Goal: Task Accomplishment & Management: Complete application form

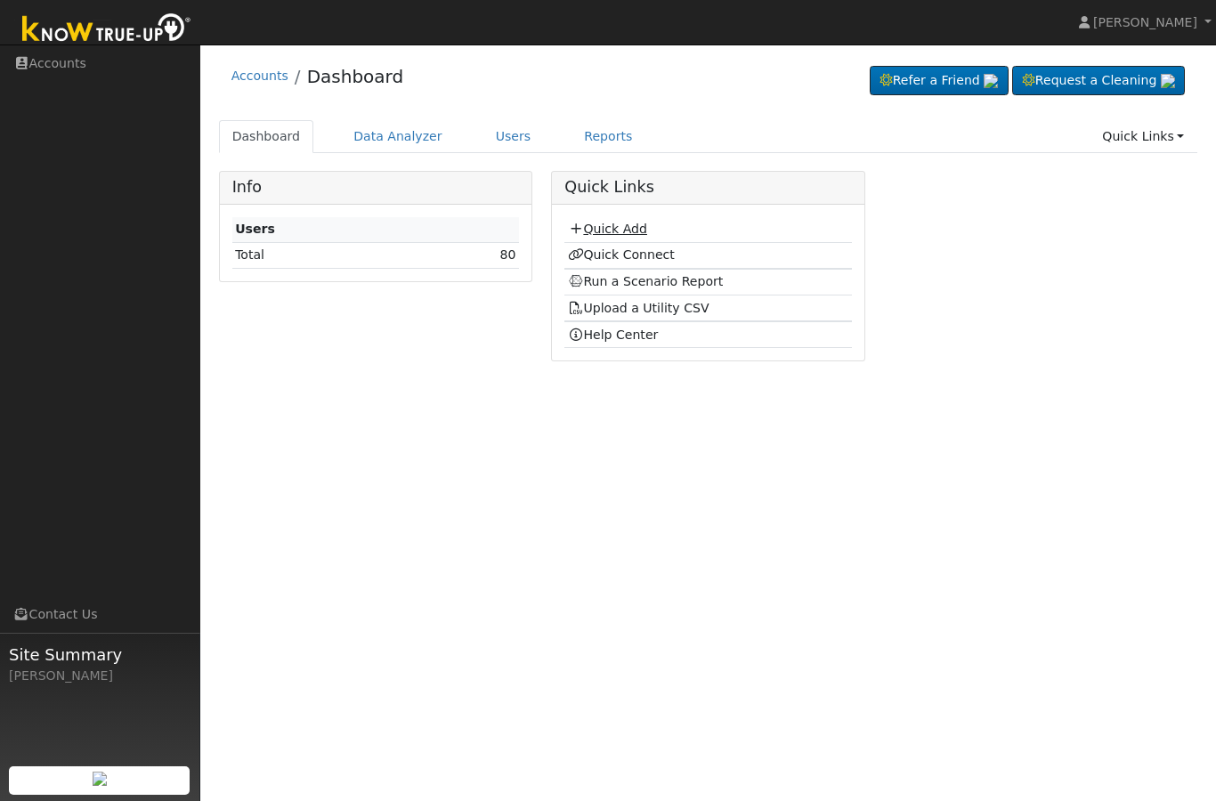
click at [612, 232] on link "Quick Add" at bounding box center [607, 229] width 79 height 14
click at [618, 247] on link "Quick Connect" at bounding box center [621, 254] width 107 height 14
click at [621, 231] on link "Quick Add" at bounding box center [607, 229] width 79 height 14
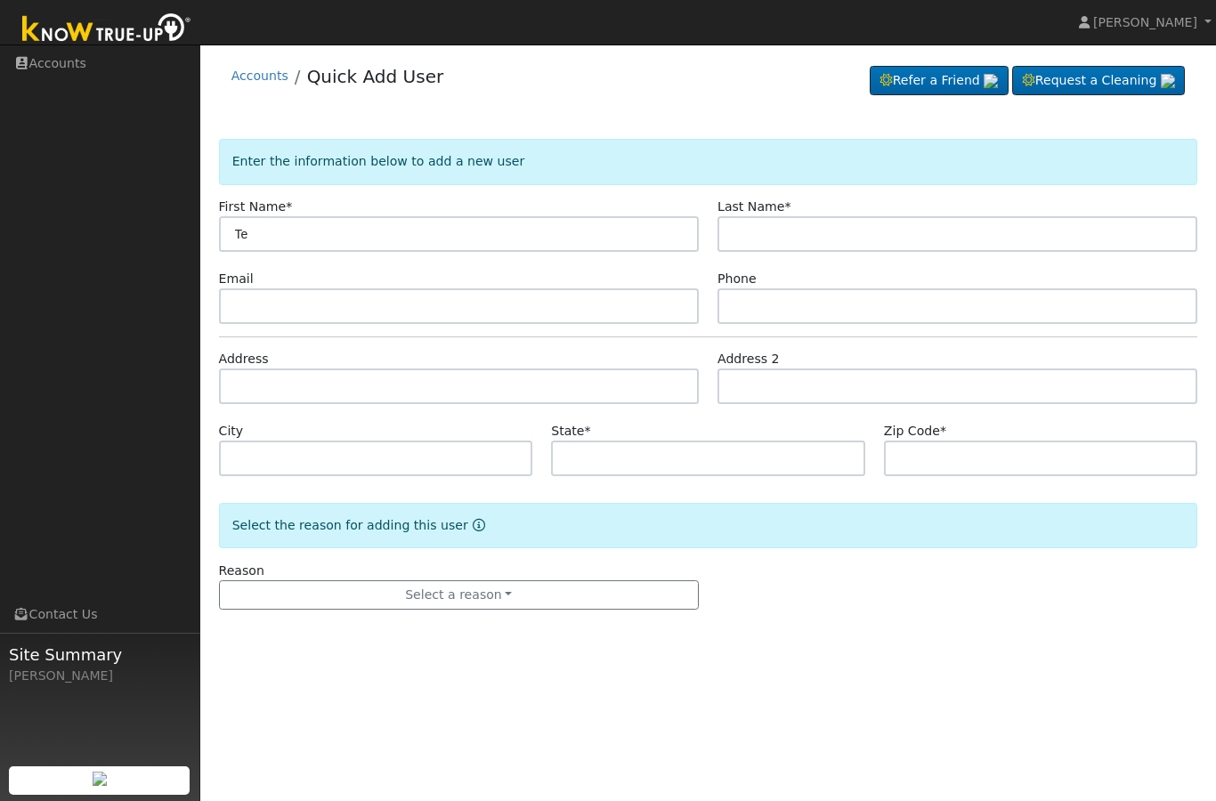
type input "T"
type input "[PERSON_NAME]"
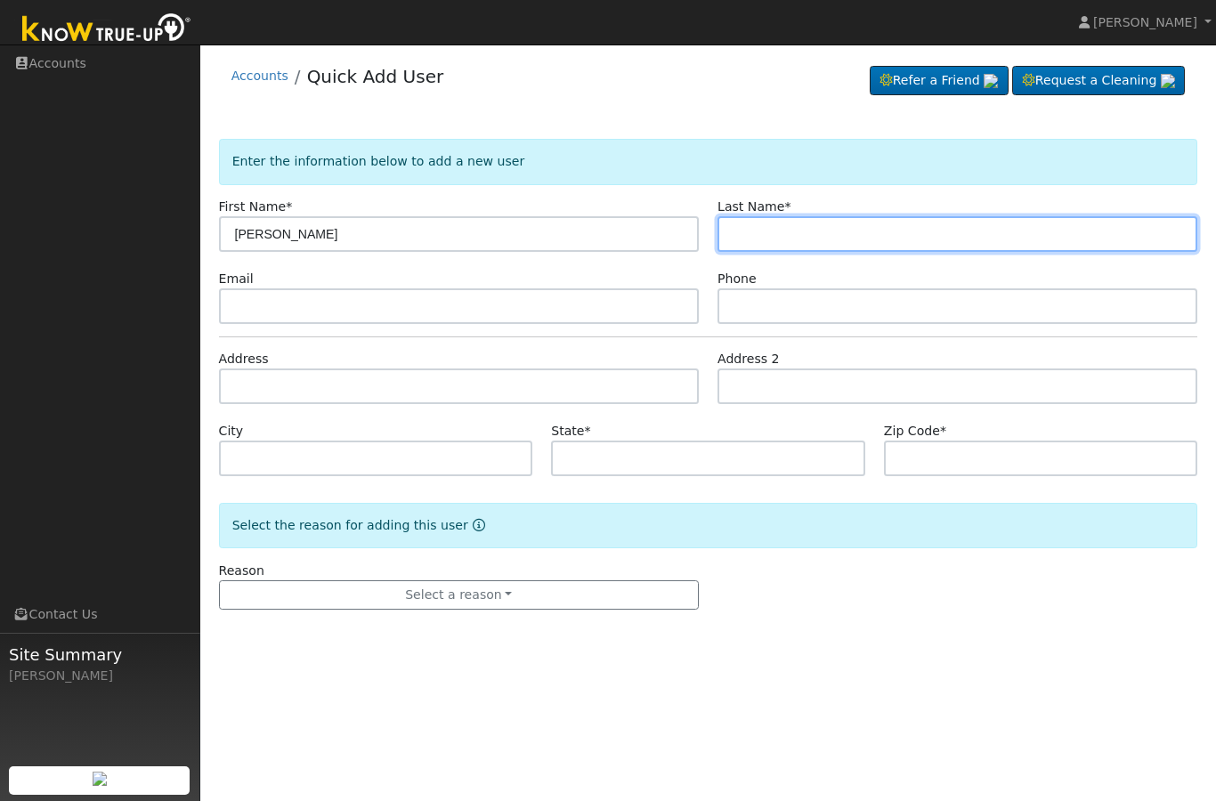
click at [846, 246] on input "text" at bounding box center [958, 234] width 480 height 36
type input "Morales"
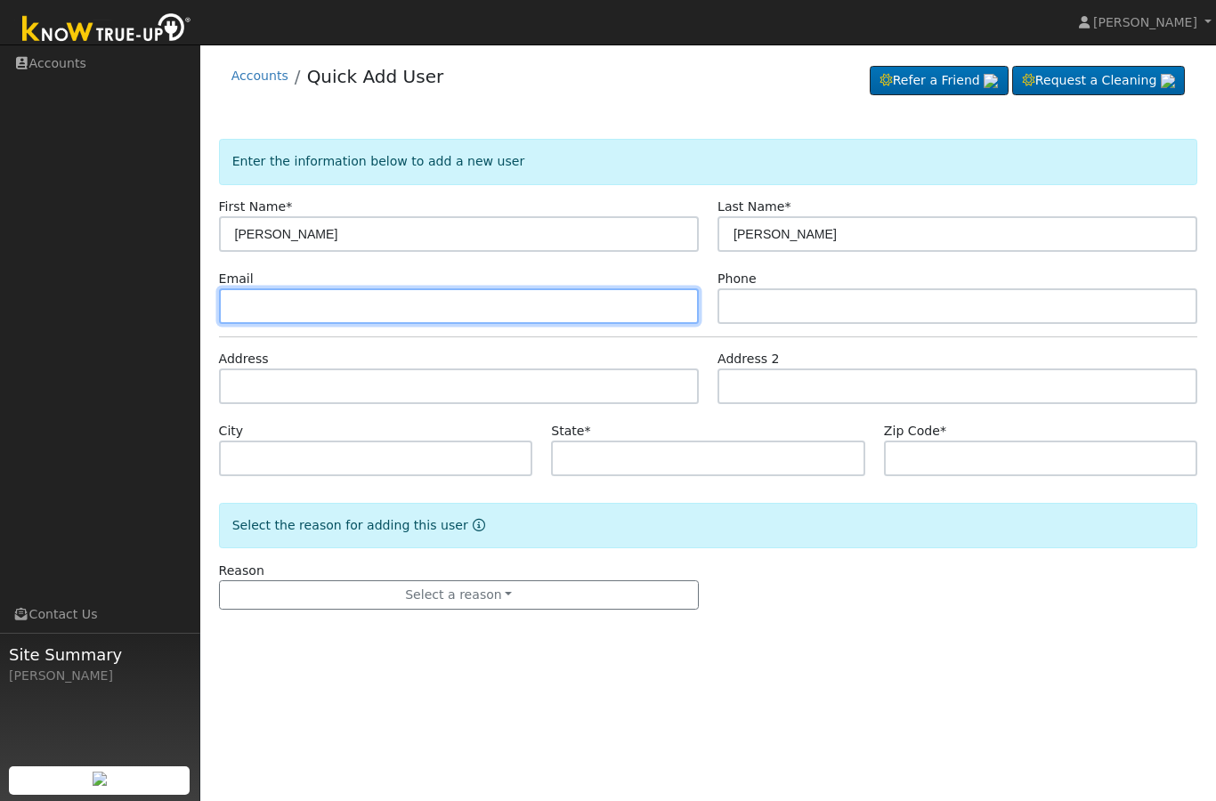
click at [544, 303] on input "text" at bounding box center [459, 306] width 480 height 36
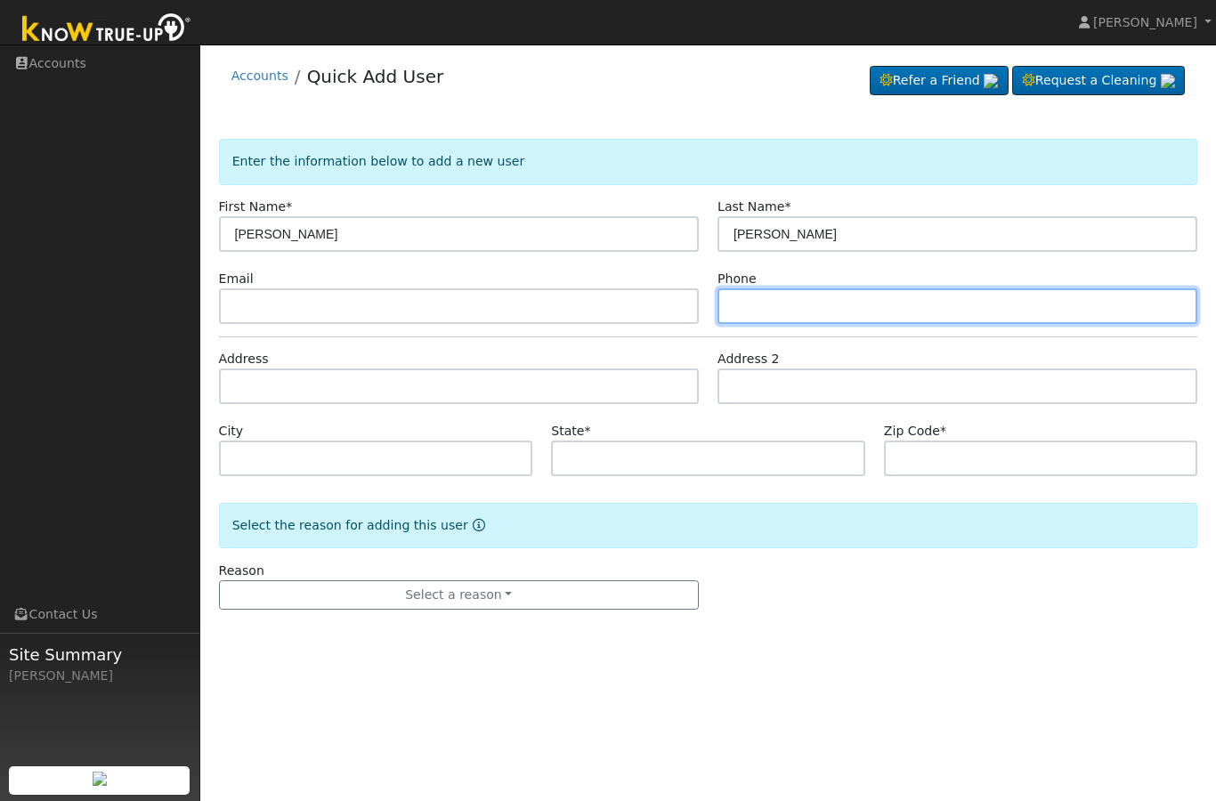
click at [806, 316] on input "text" at bounding box center [958, 306] width 480 height 36
click at [504, 310] on input "text" at bounding box center [459, 306] width 480 height 36
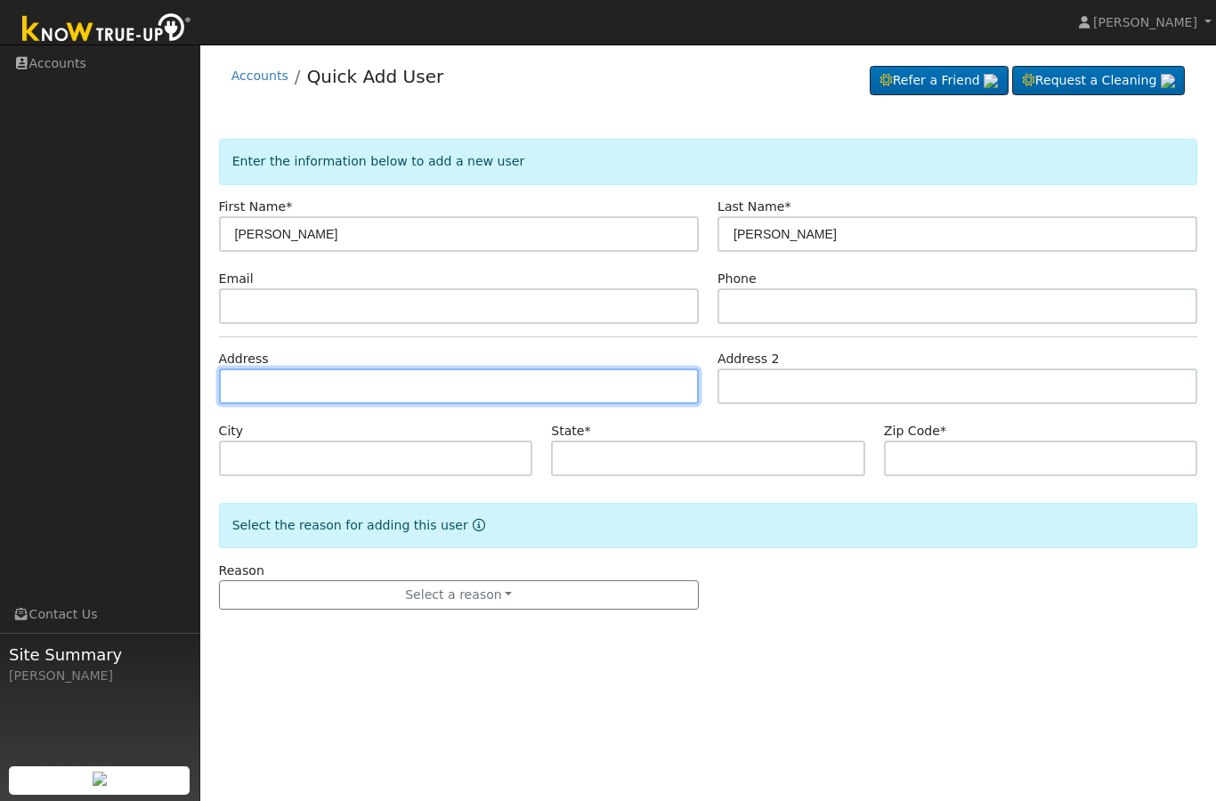
click at [450, 401] on input "text" at bounding box center [459, 387] width 480 height 36
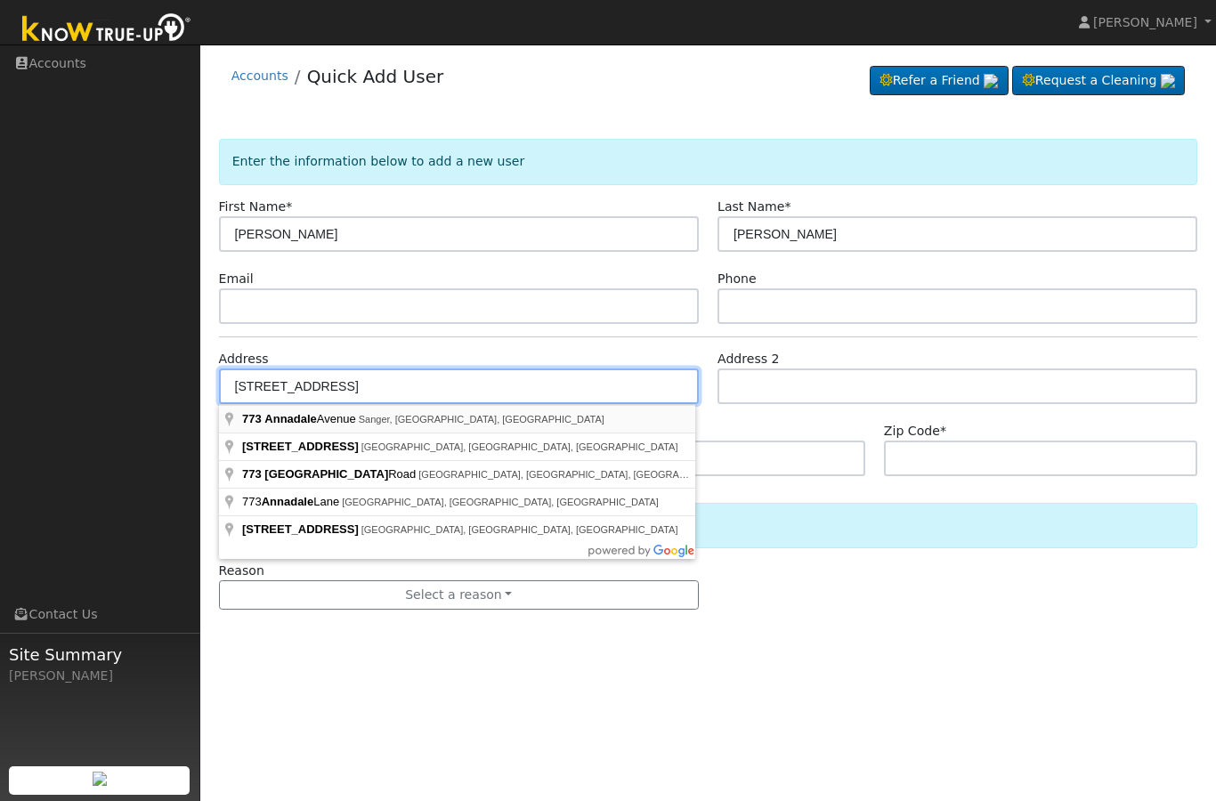
type input "773 Annadale Avenue"
type input "Sanger"
type input "CA"
type input "93657"
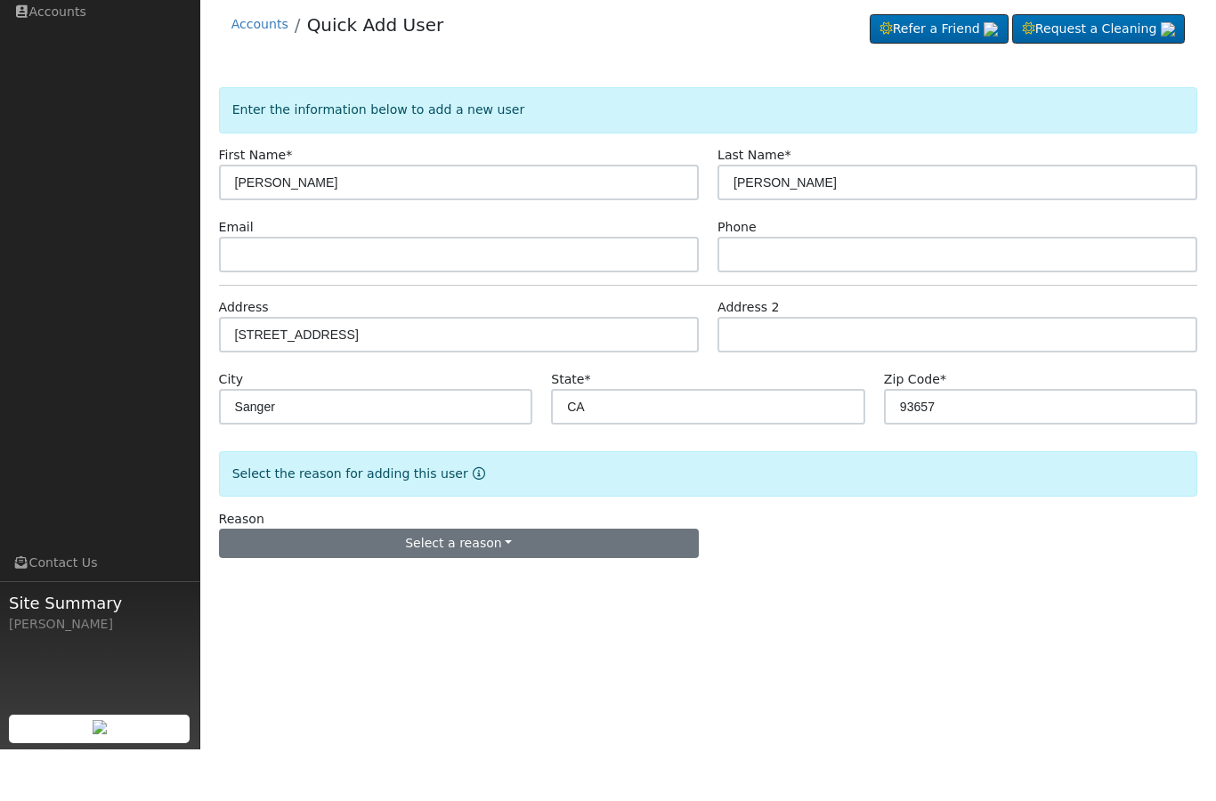
click at [594, 580] on button "Select a reason" at bounding box center [459, 595] width 480 height 30
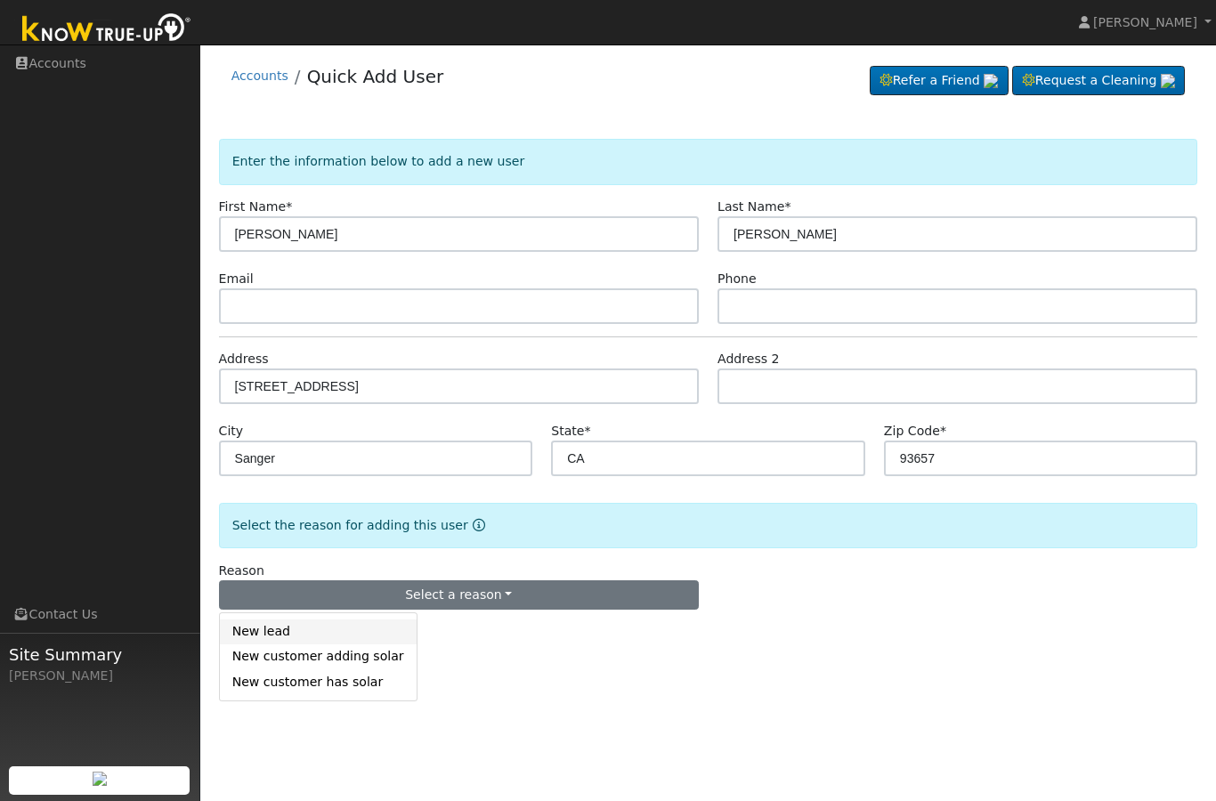
click at [322, 633] on link "New lead" at bounding box center [318, 632] width 197 height 25
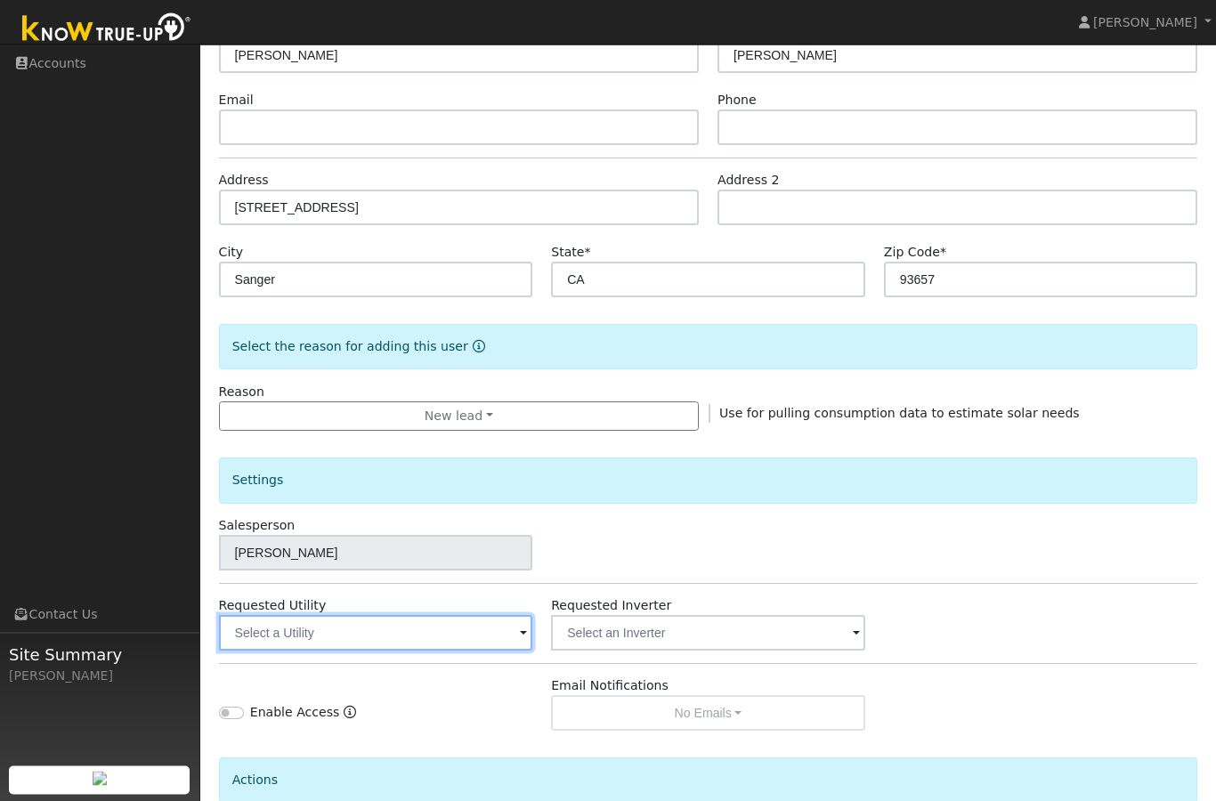
click at [478, 627] on input "text" at bounding box center [376, 634] width 314 height 36
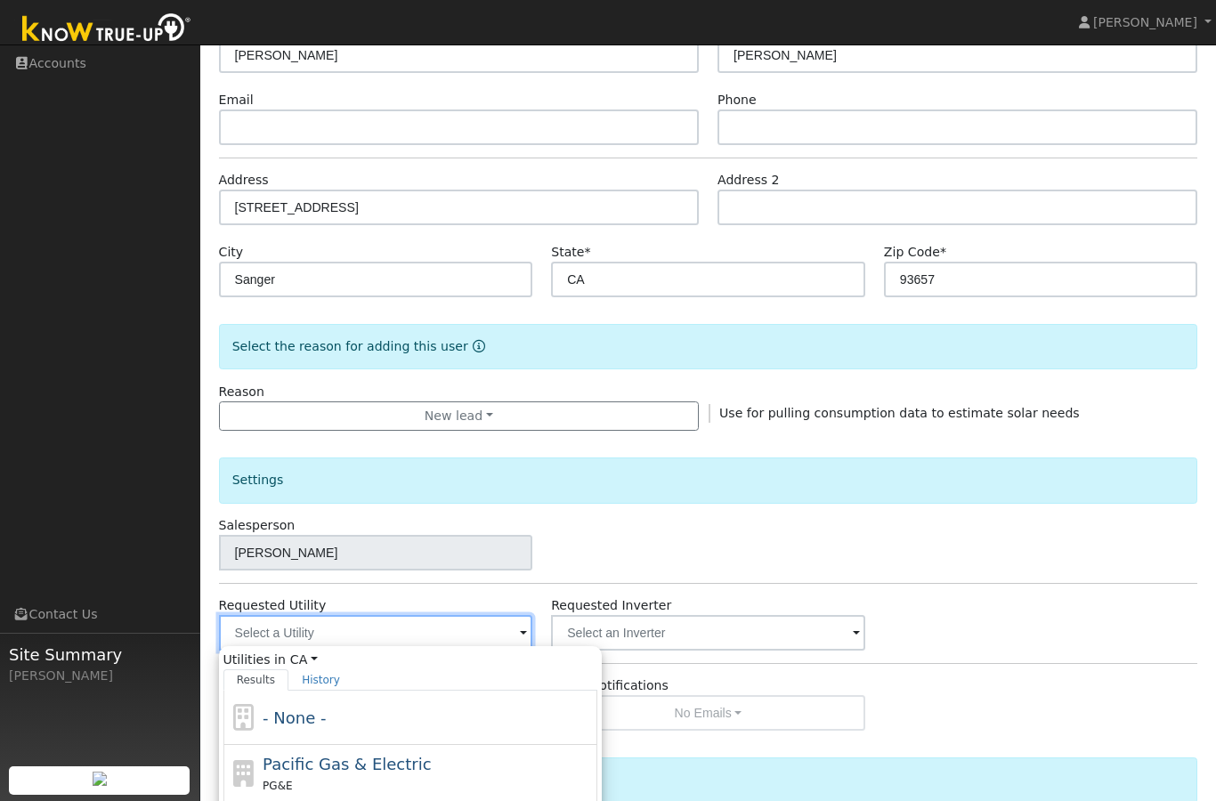
scroll to position [178, 0]
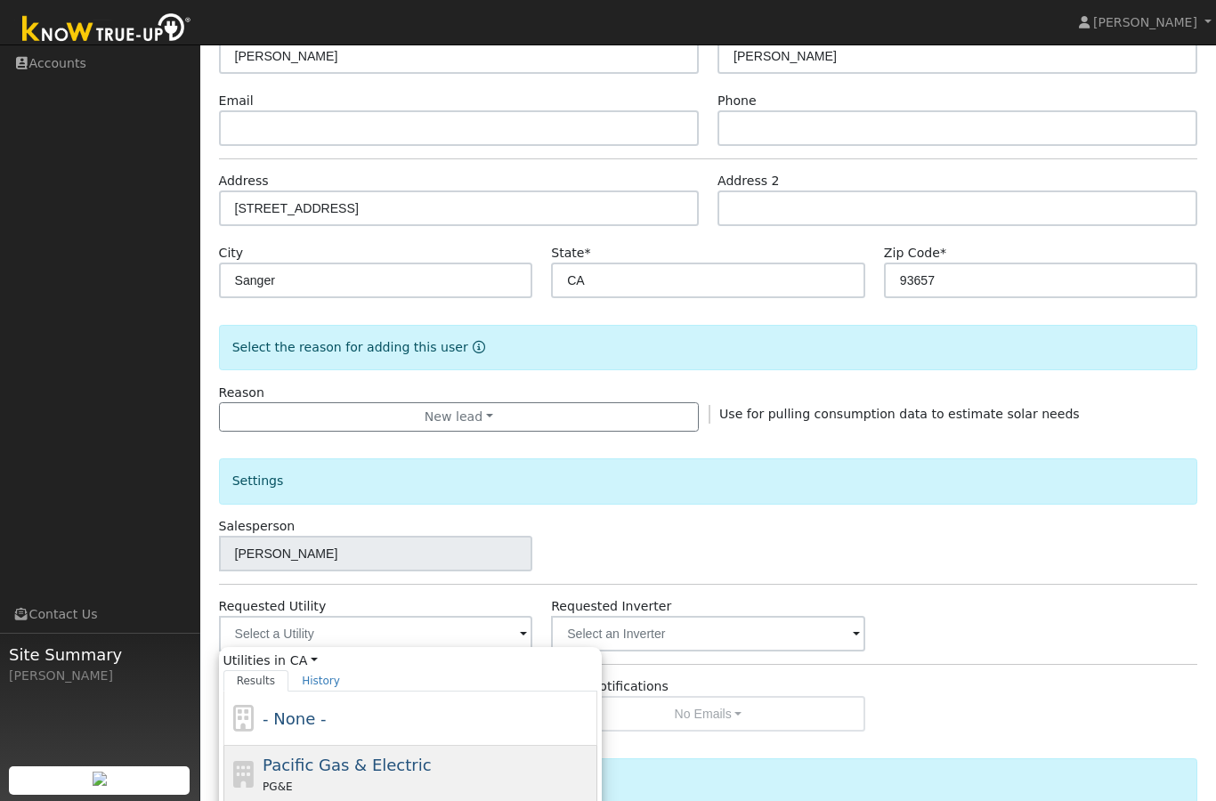
click at [386, 758] on span "Pacific Gas & Electric" at bounding box center [347, 765] width 168 height 19
type input "Pacific Gas & Electric"
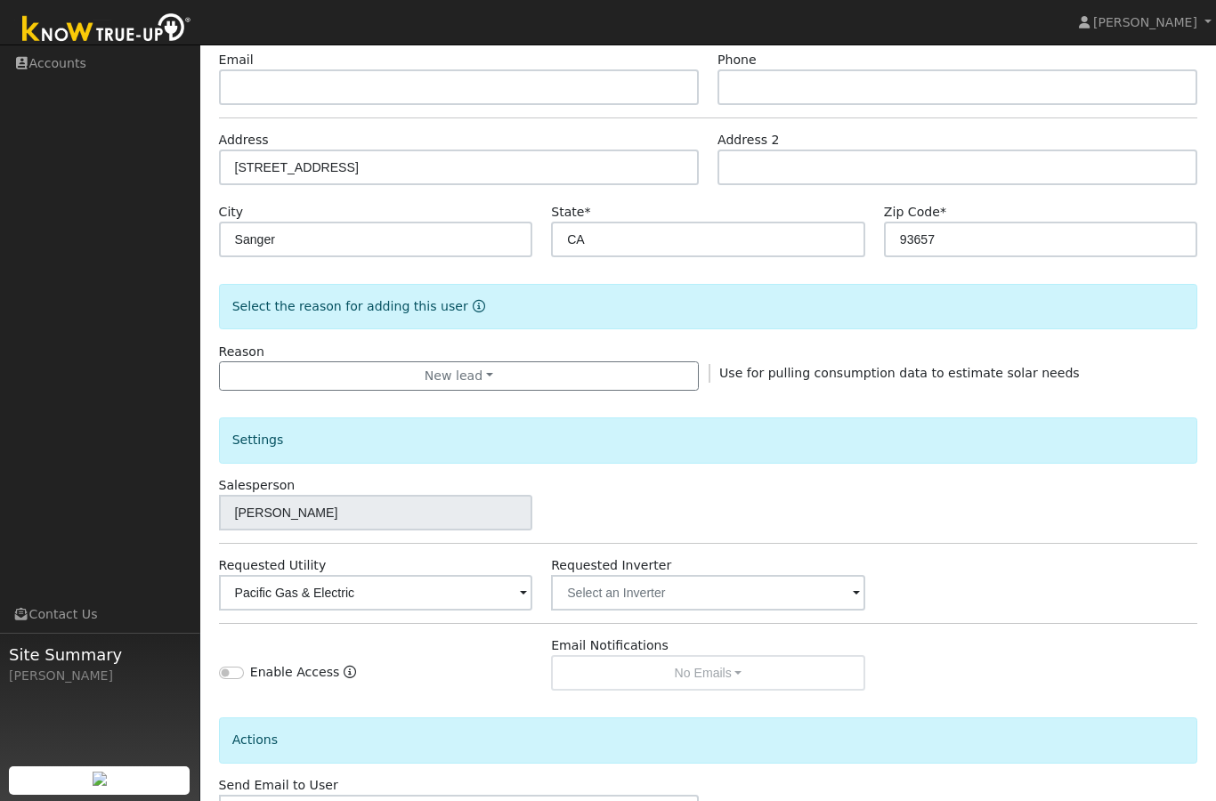
scroll to position [278, 0]
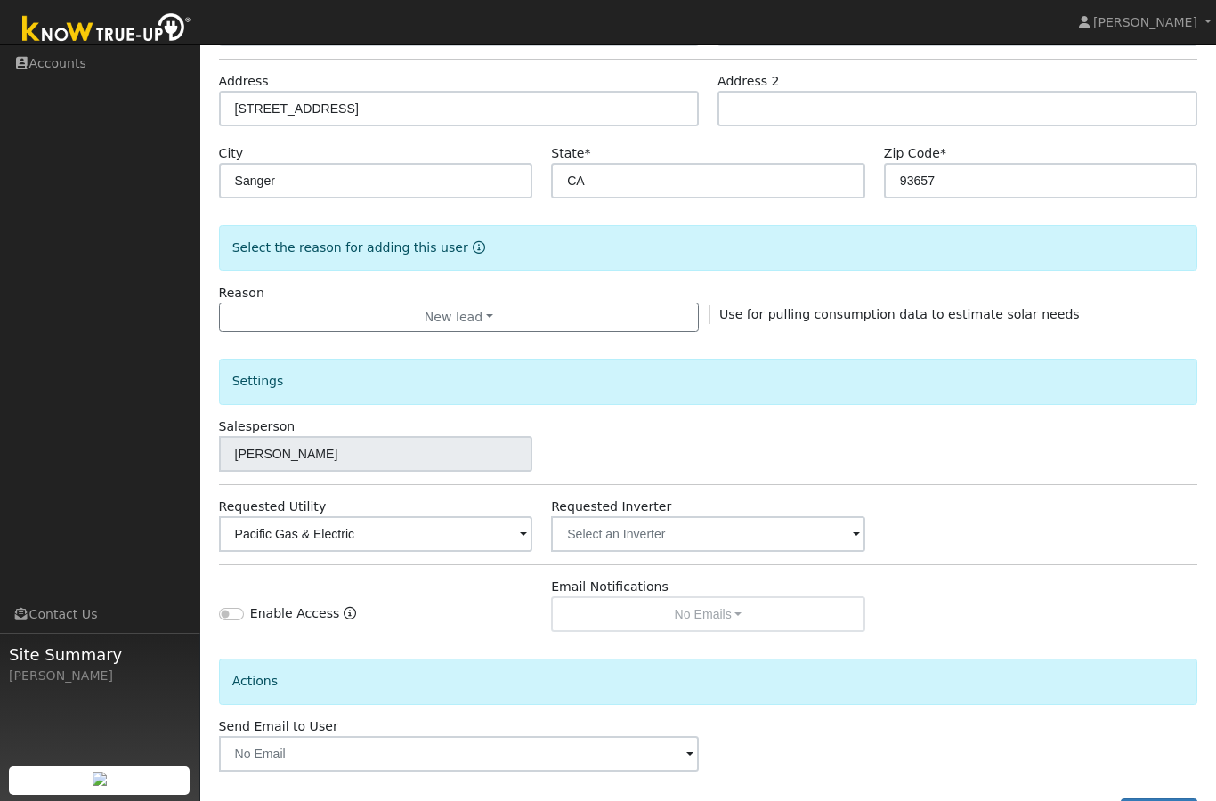
click at [1019, 800] on input "Connect Now" at bounding box center [1013, 813] width 12 height 12
checkbox input "true"
click at [1153, 800] on button "Add User" at bounding box center [1159, 814] width 77 height 30
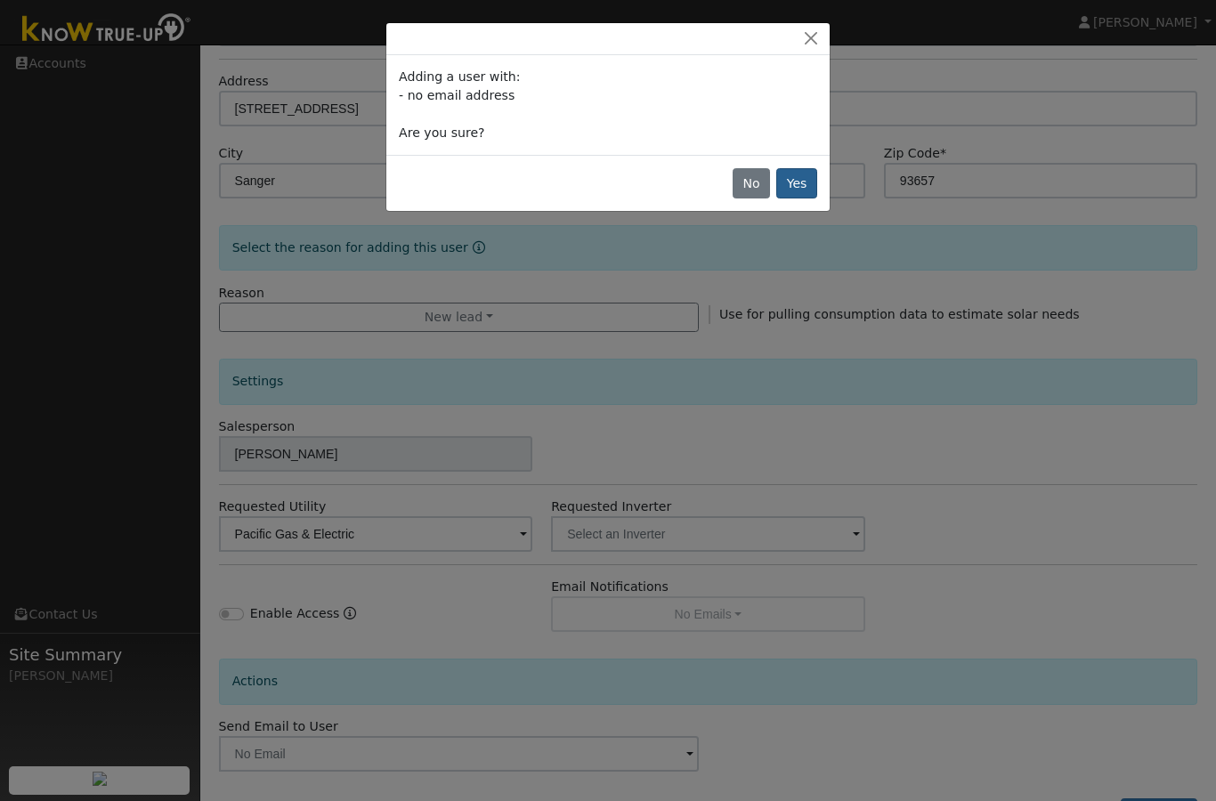
click at [804, 184] on button "Yes" at bounding box center [796, 183] width 41 height 30
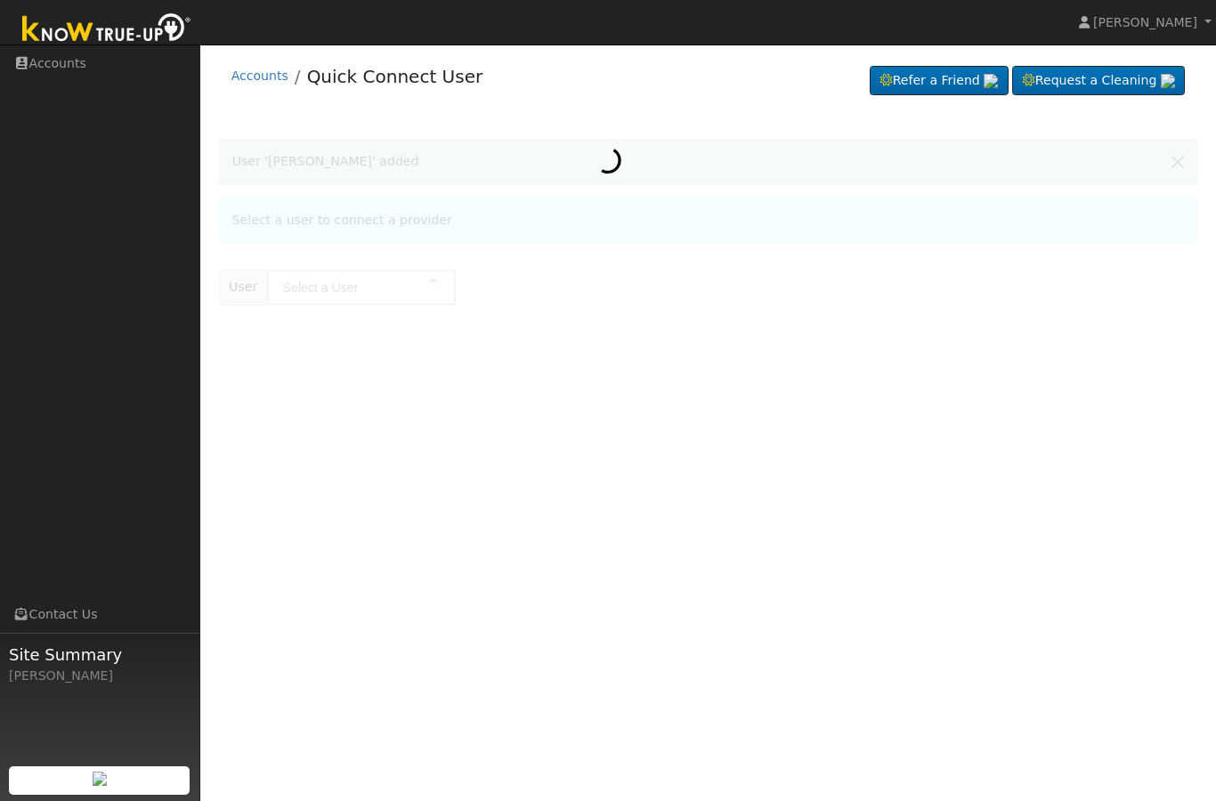
type input "Leo Morales"
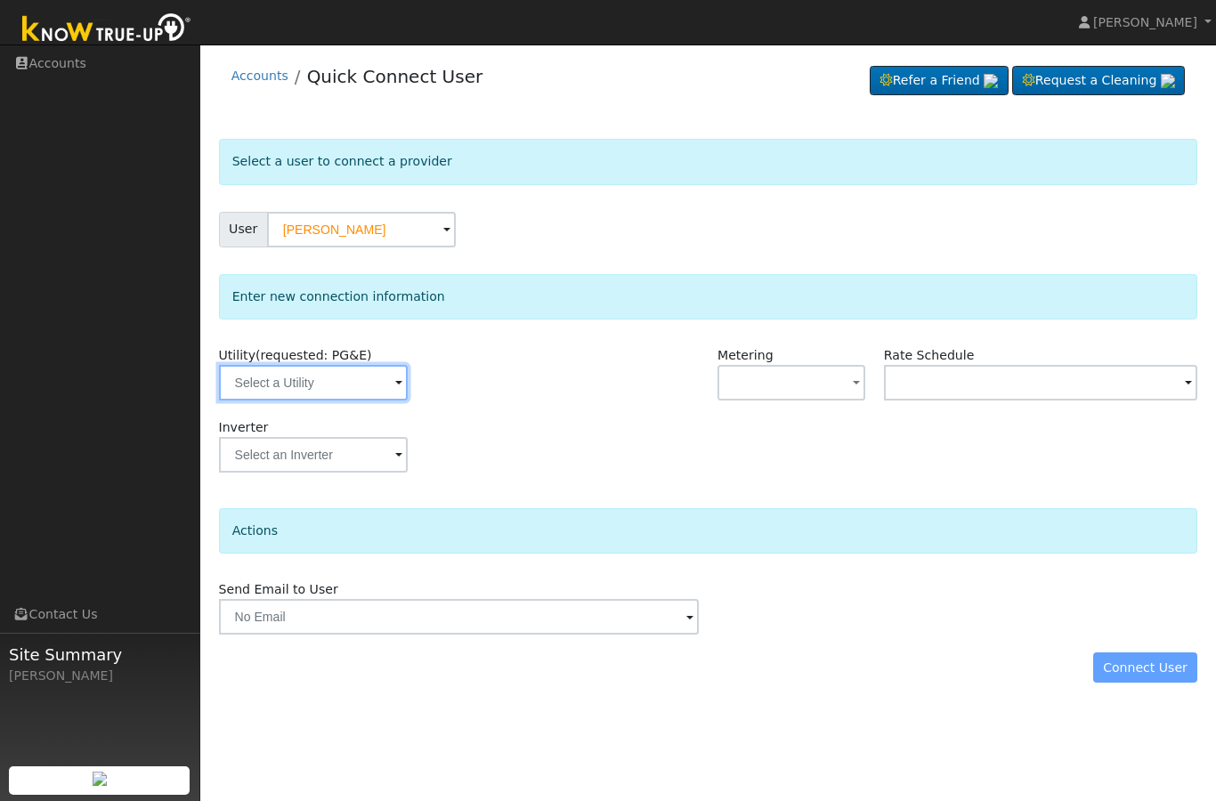
click at [324, 380] on input "text" at bounding box center [313, 383] width 189 height 36
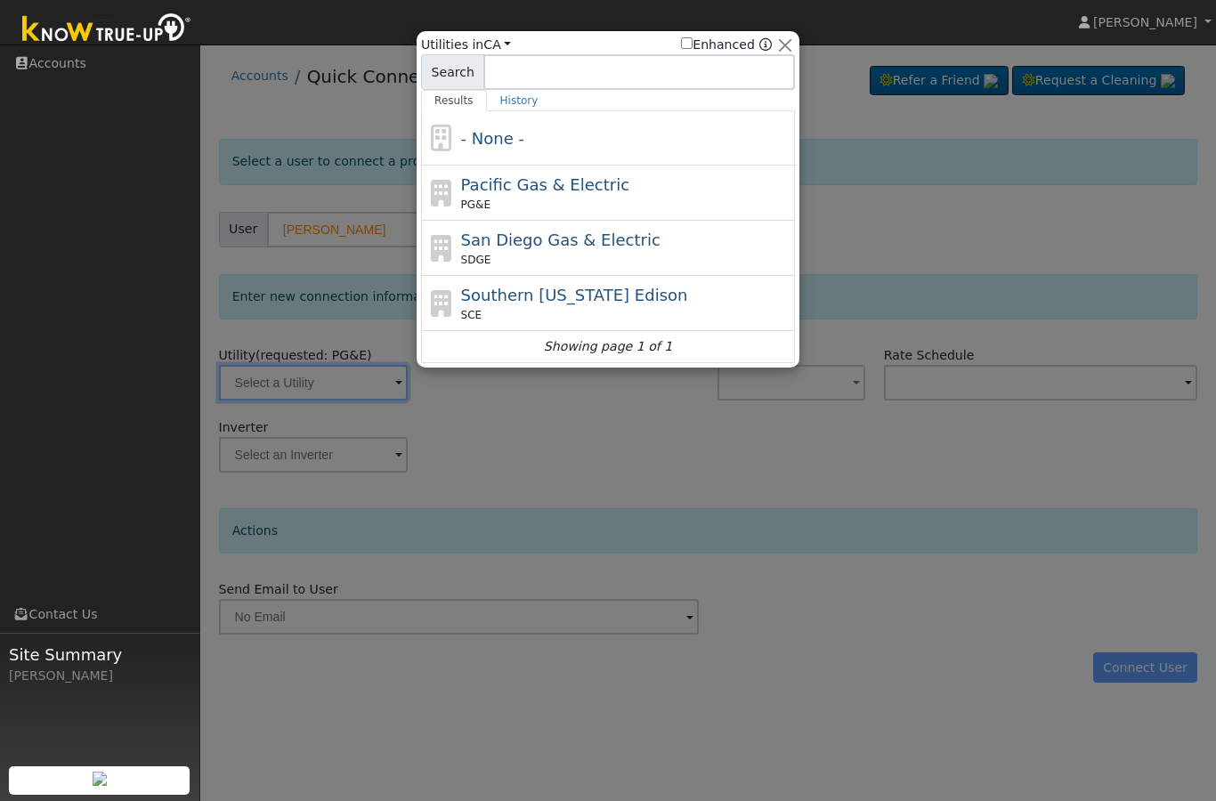
click at [972, 460] on div at bounding box center [608, 400] width 1216 height 801
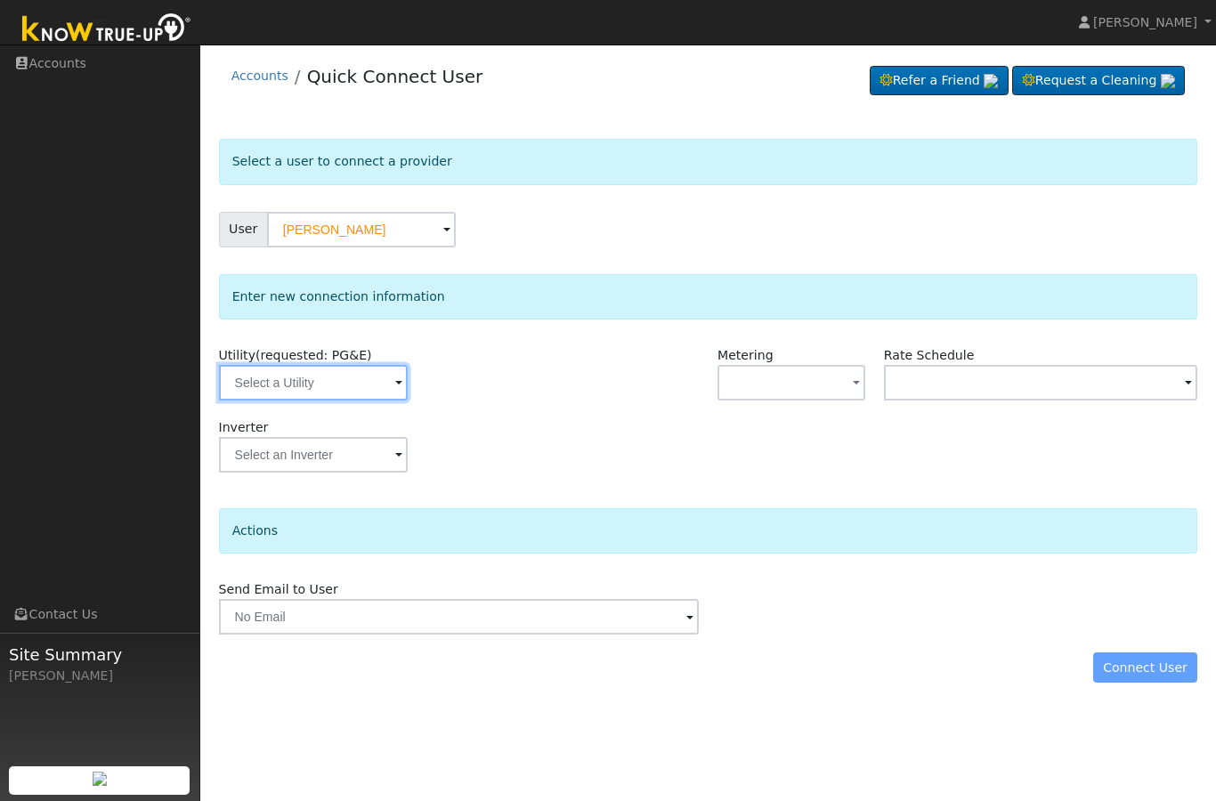
click at [330, 395] on input "text" at bounding box center [313, 383] width 189 height 36
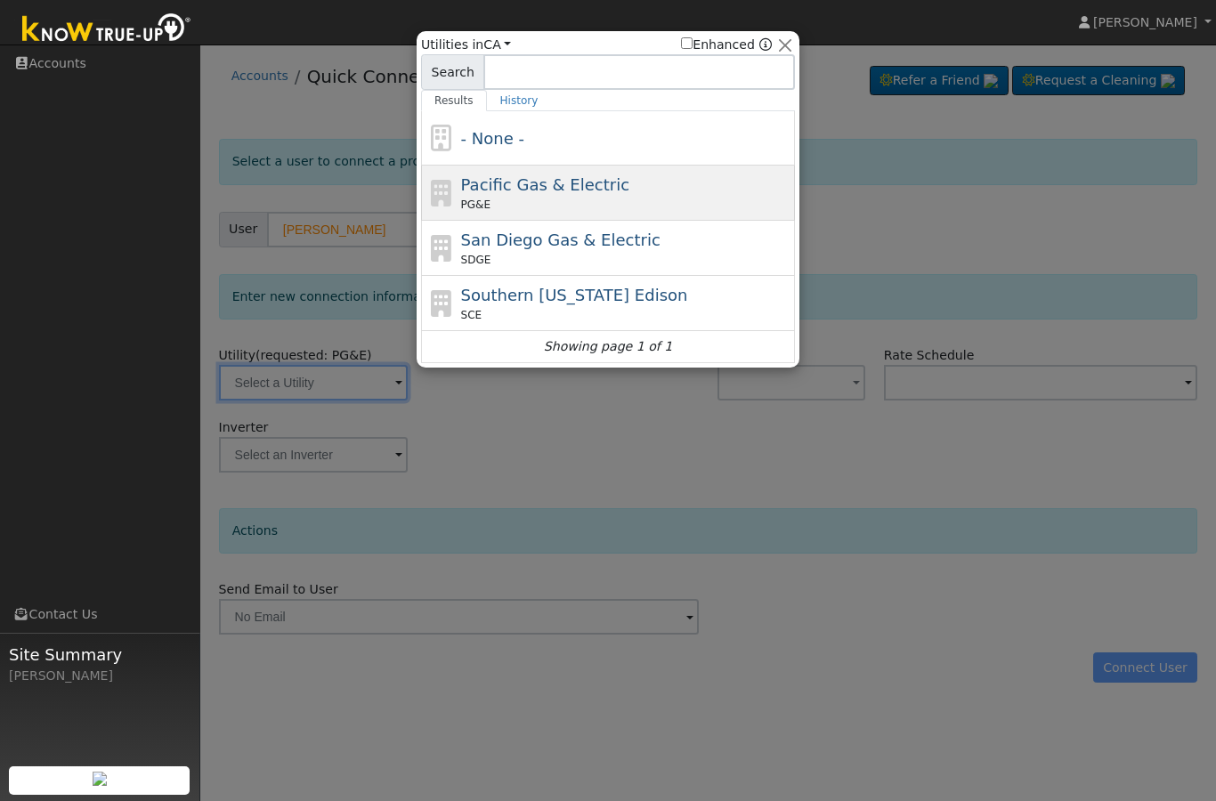
click at [670, 196] on div "Pacific Gas & Electric PG&E" at bounding box center [626, 193] width 330 height 40
type input "PG&E"
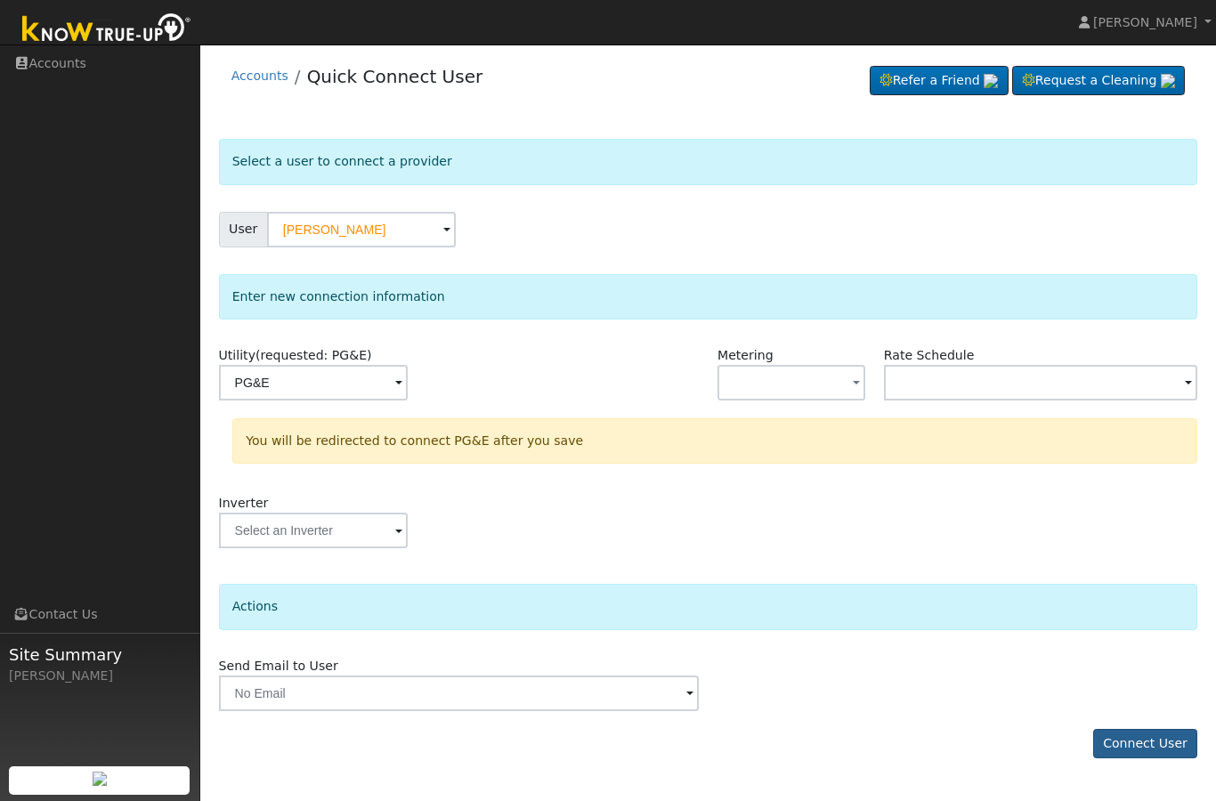
click at [1124, 747] on button "Connect User" at bounding box center [1145, 744] width 105 height 30
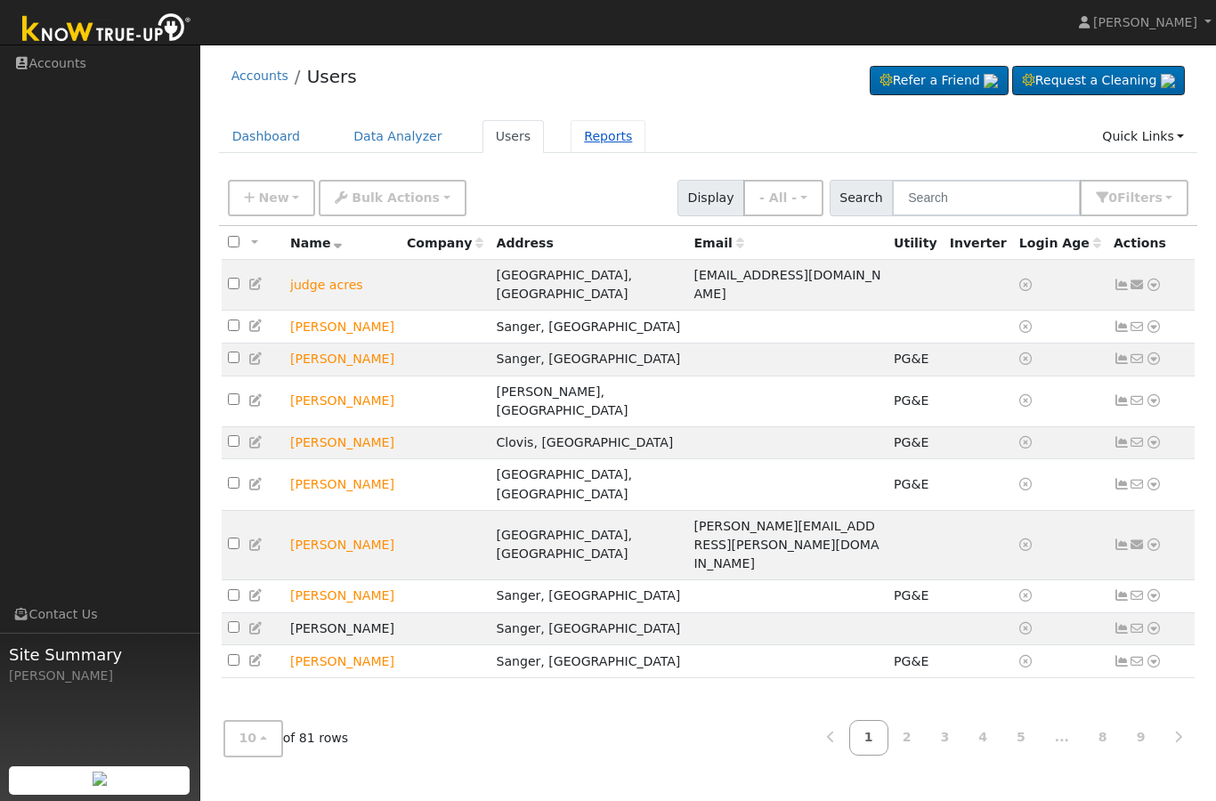
click at [588, 141] on link "Reports" at bounding box center [608, 136] width 75 height 33
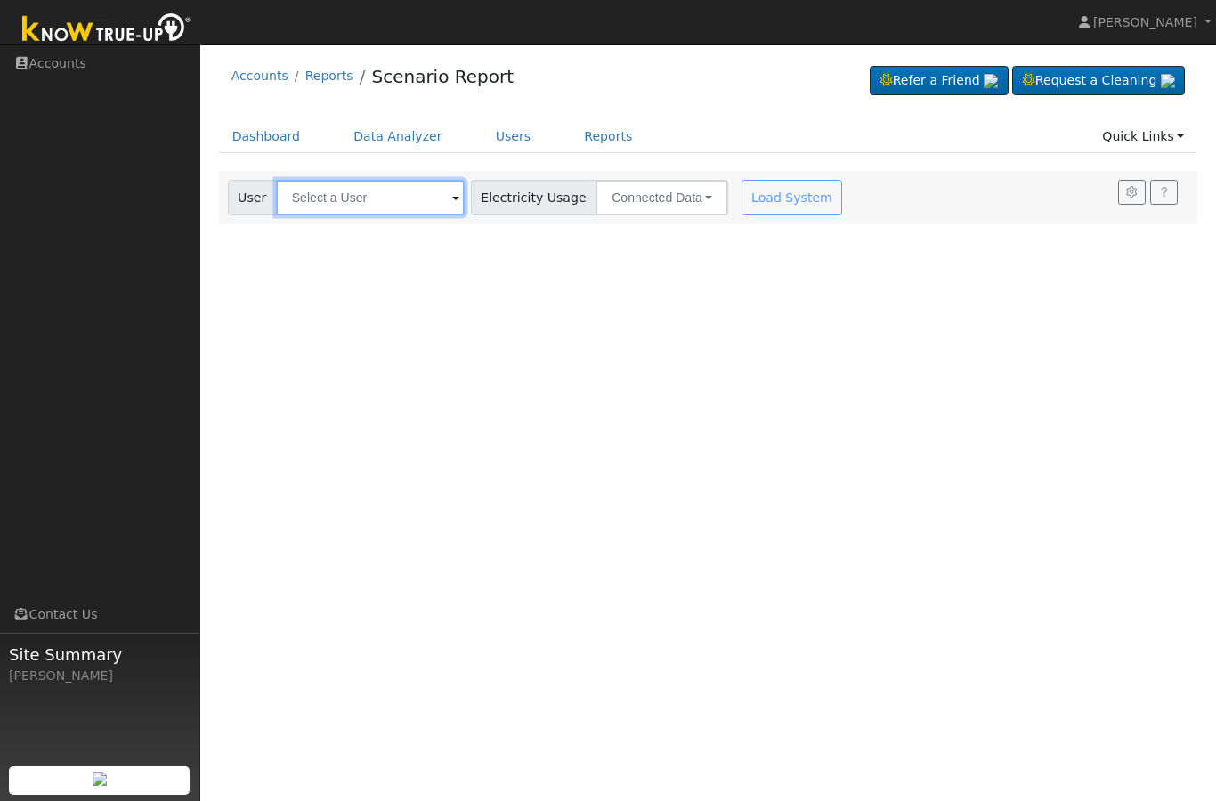
click at [391, 197] on input "text" at bounding box center [370, 198] width 189 height 36
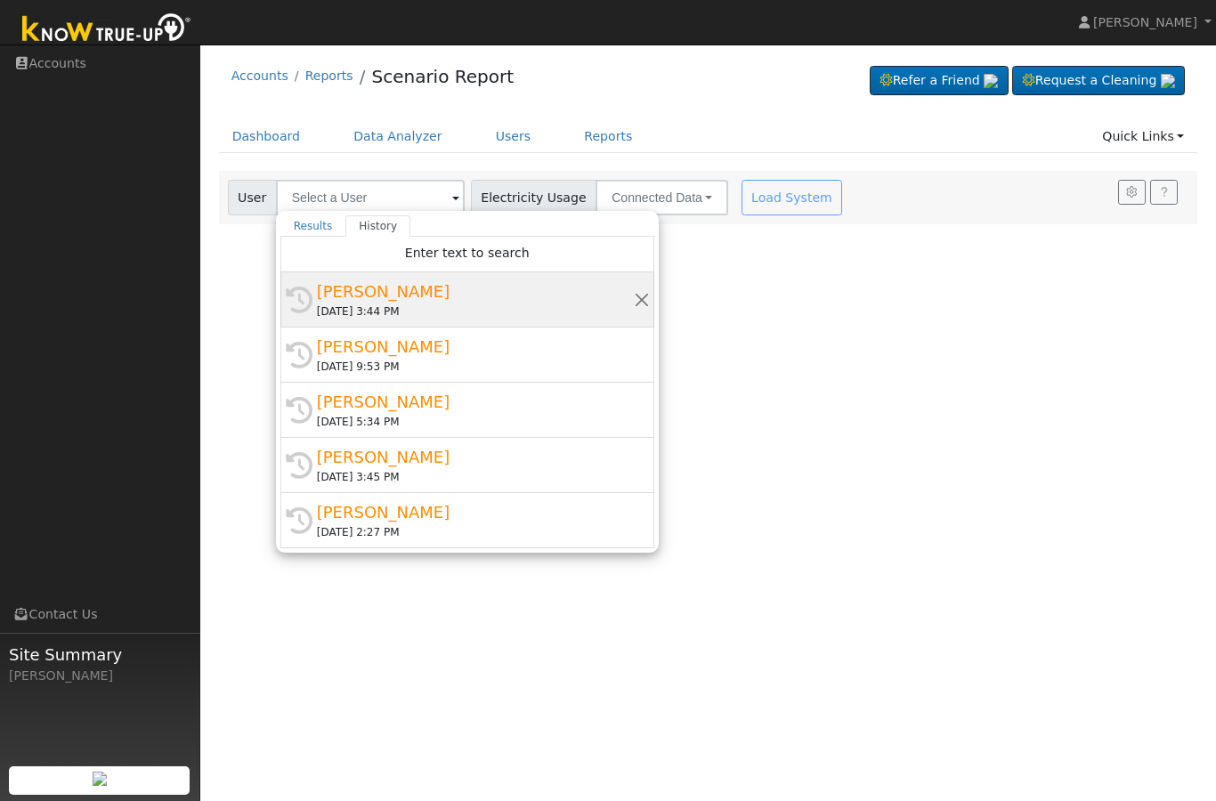
click at [424, 302] on div "[PERSON_NAME]" at bounding box center [475, 292] width 317 height 24
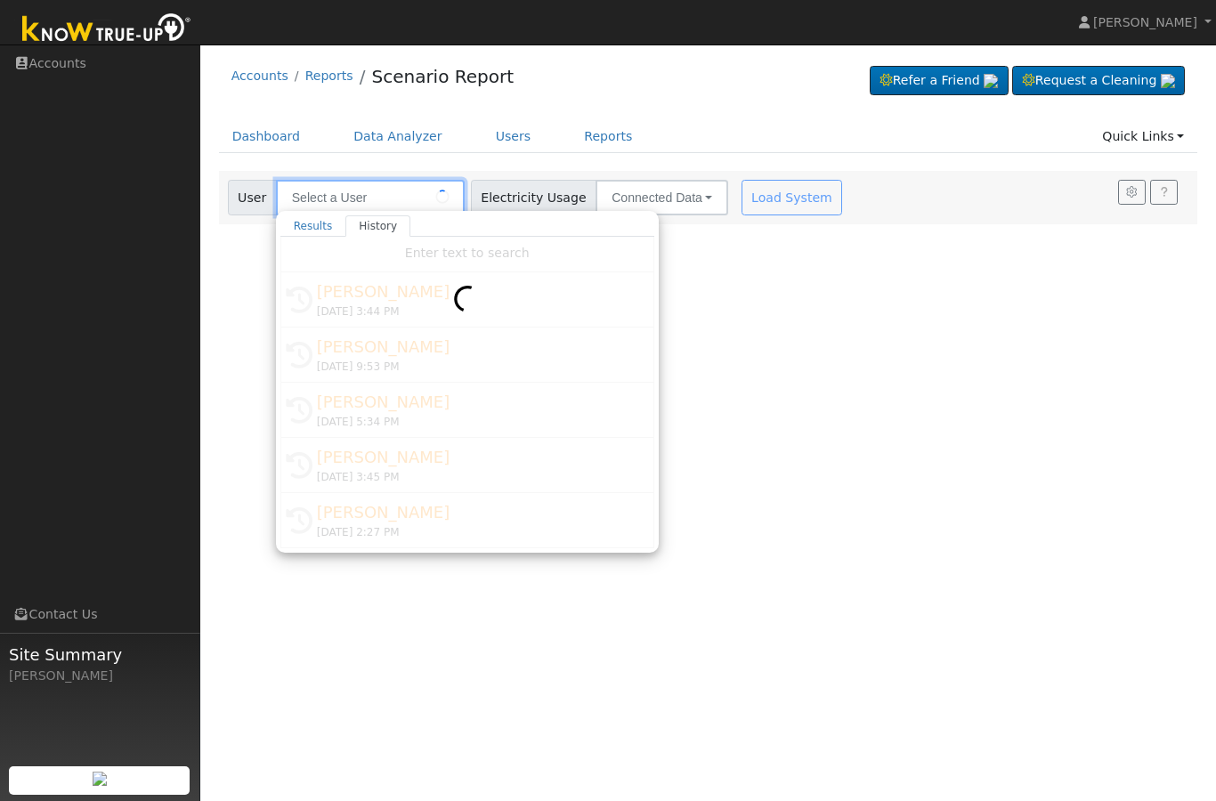
type input "[PERSON_NAME]"
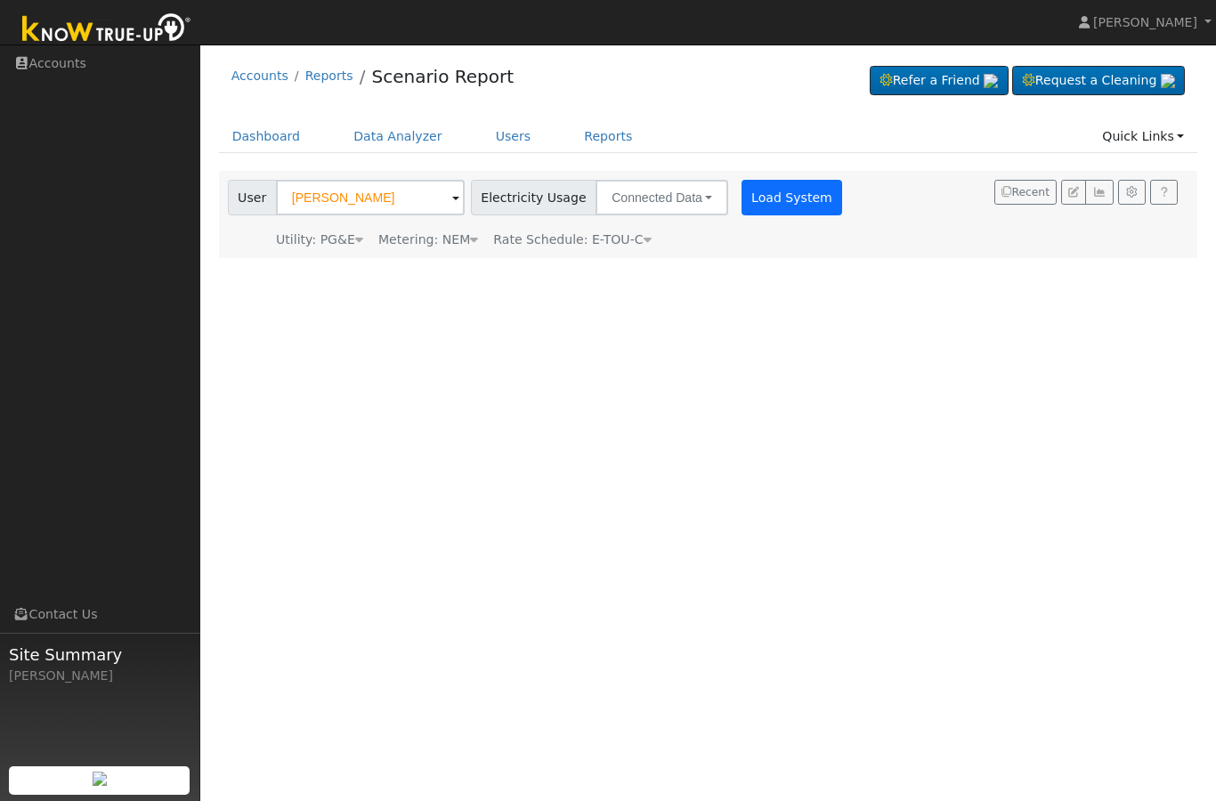
click at [742, 202] on button "Load System" at bounding box center [792, 198] width 101 height 36
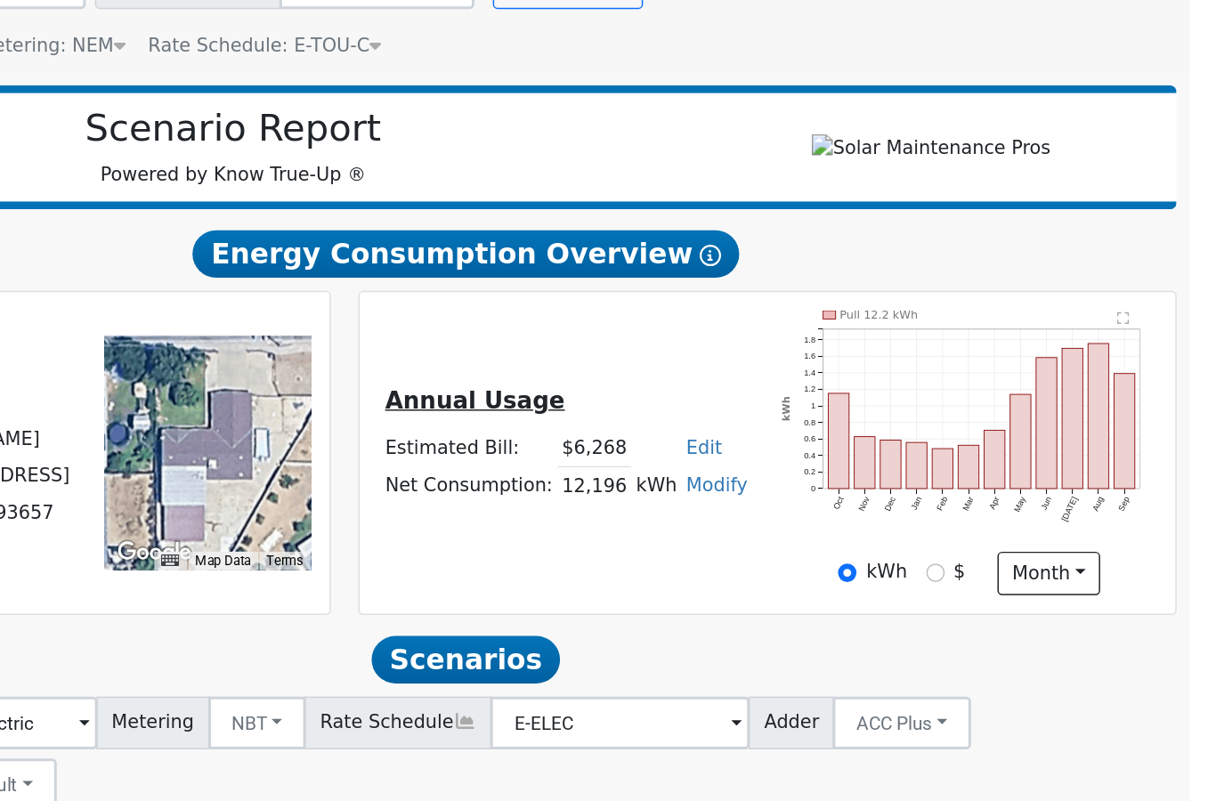
click at [1019, 590] on input "$" at bounding box center [1025, 596] width 12 height 12
radio input "true"
radio input "false"
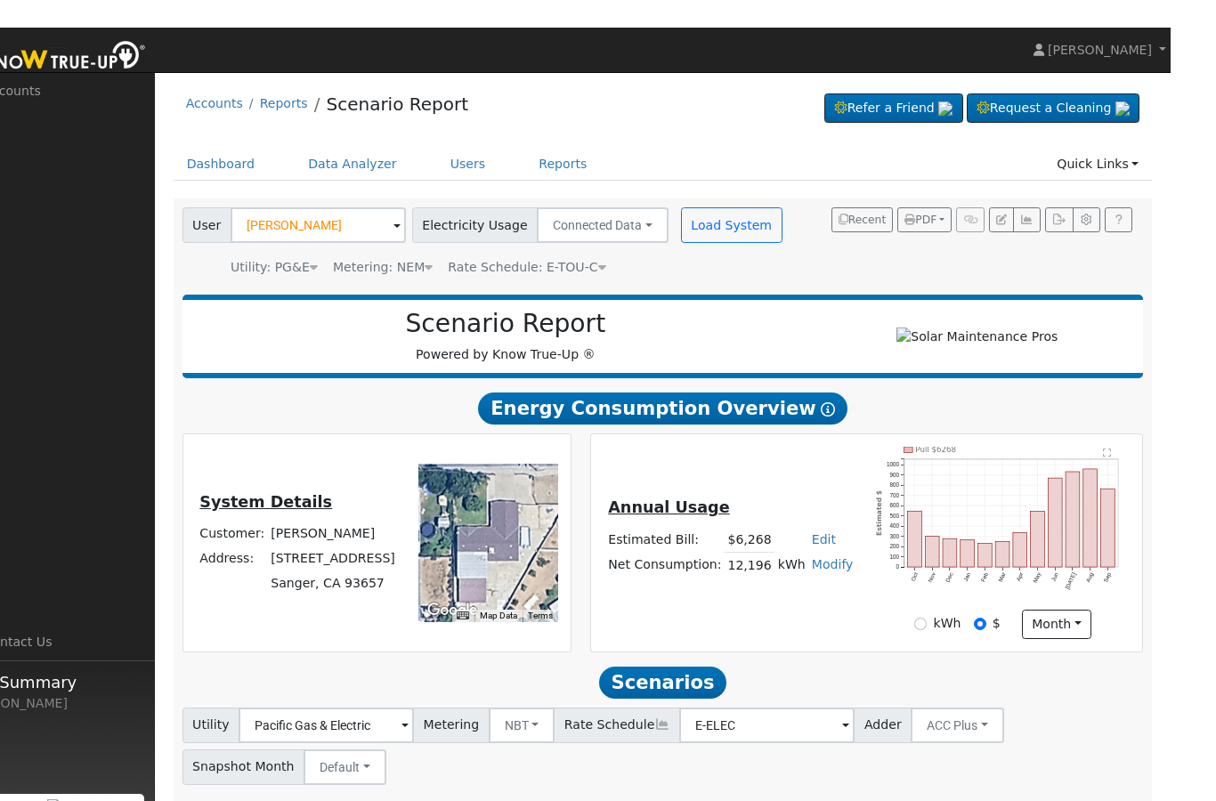
scroll to position [26, 0]
